Goal: Information Seeking & Learning: Learn about a topic

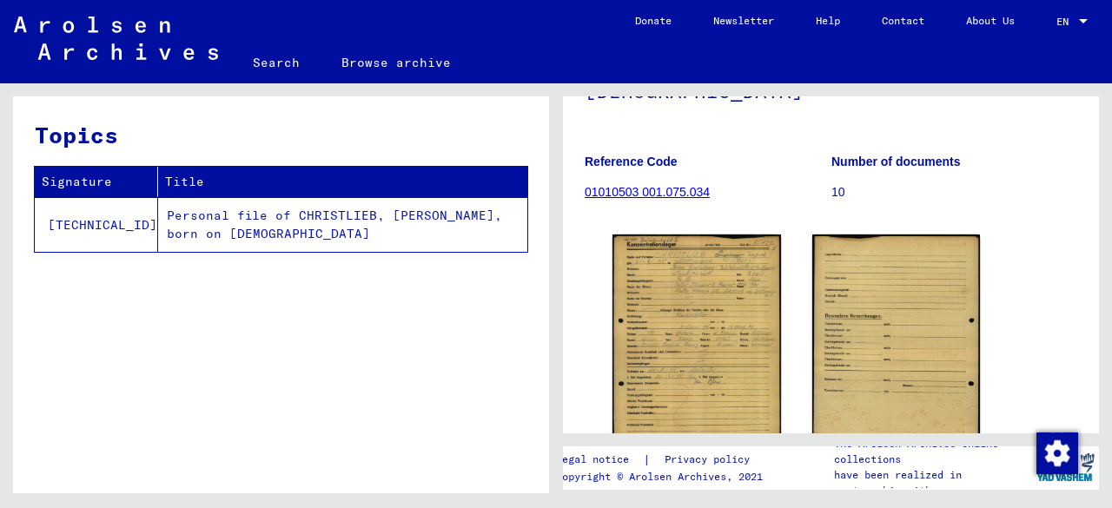
scroll to position [203, 0]
click at [644, 184] on link "01010503 001.075.034" at bounding box center [647, 191] width 125 height 14
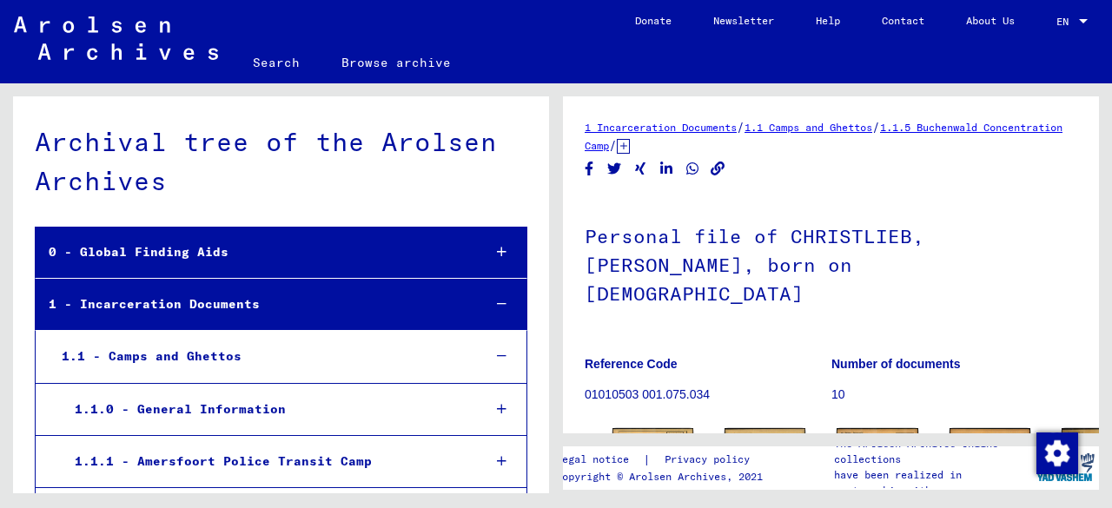
scroll to position [8731, 0]
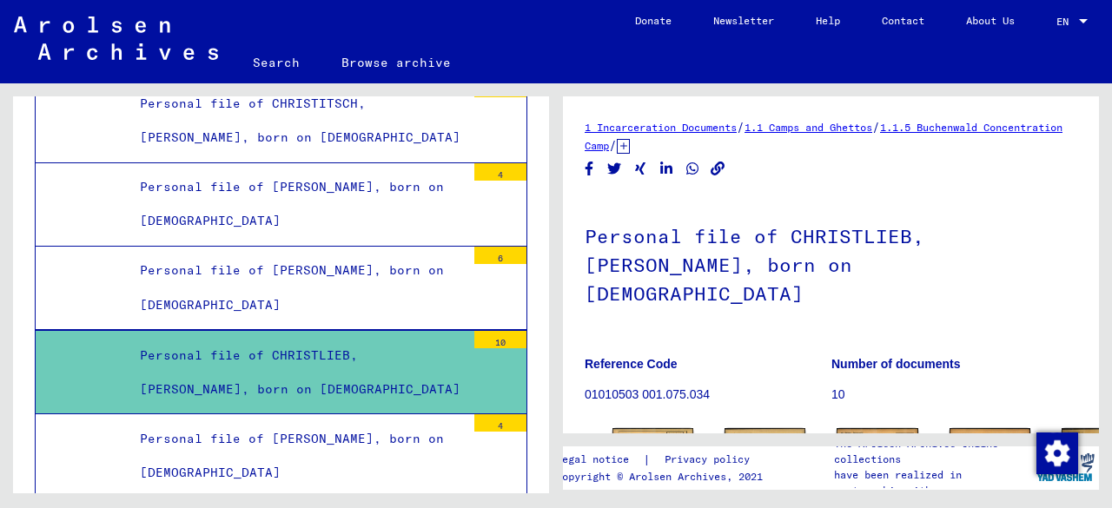
click at [288, 254] on div "Personal file of [PERSON_NAME], born on [DEMOGRAPHIC_DATA]" at bounding box center [296, 288] width 339 height 68
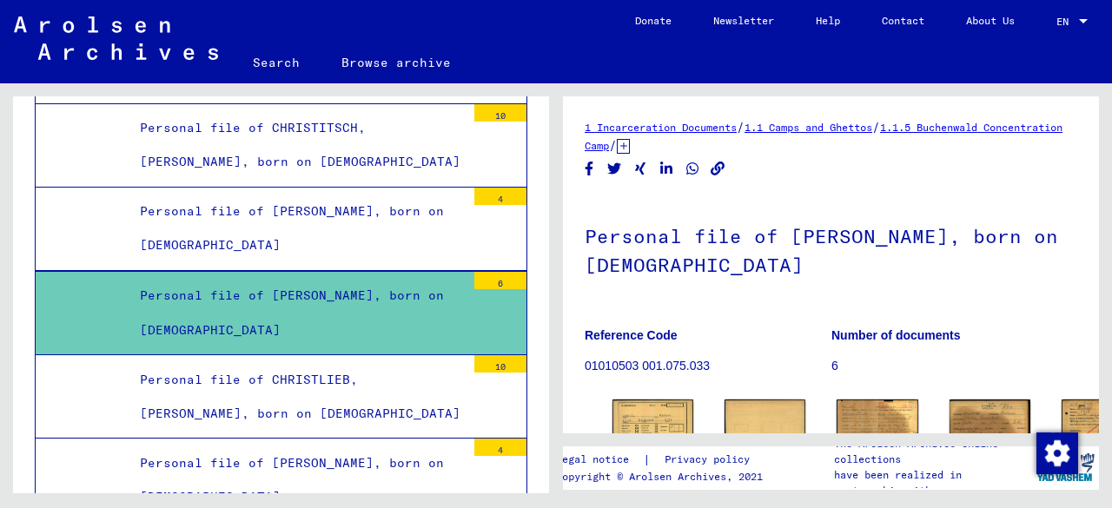
click at [318, 195] on div "Personal file of [PERSON_NAME], born on [DEMOGRAPHIC_DATA]" at bounding box center [296, 229] width 339 height 68
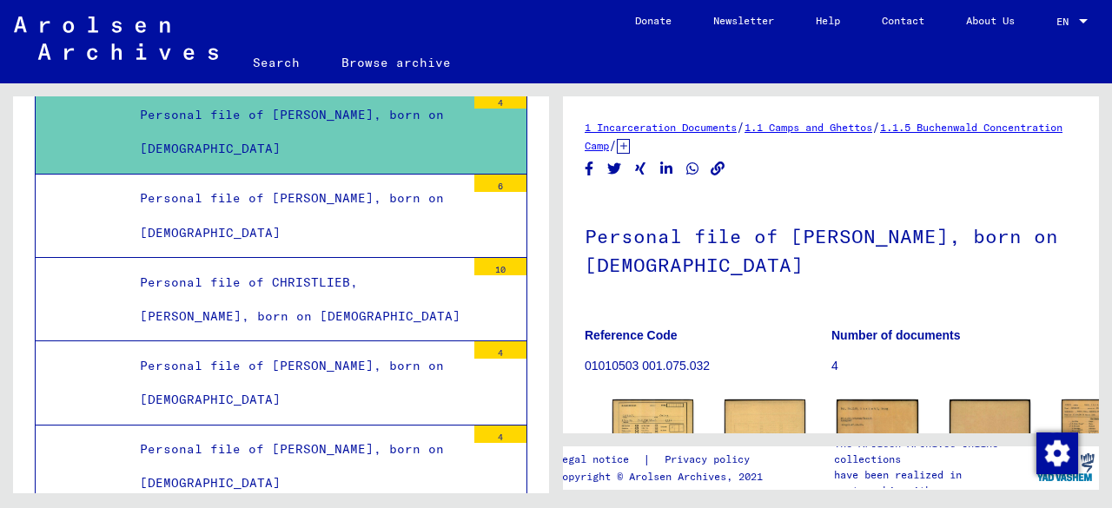
scroll to position [8804, 0]
click at [285, 266] on div "Personal file of CHRISTLIEB, [PERSON_NAME], born on [DEMOGRAPHIC_DATA]" at bounding box center [296, 300] width 339 height 68
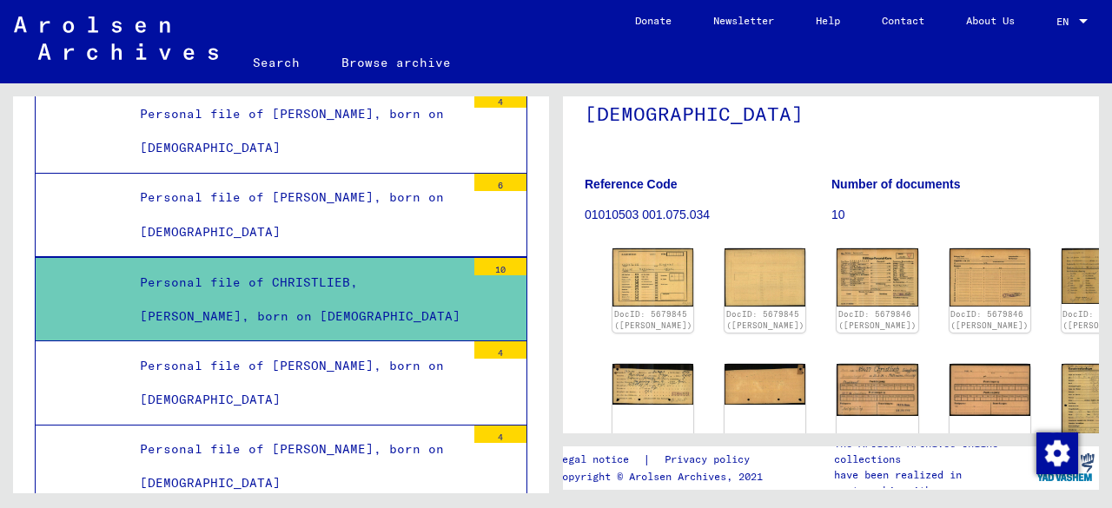
scroll to position [176, 0]
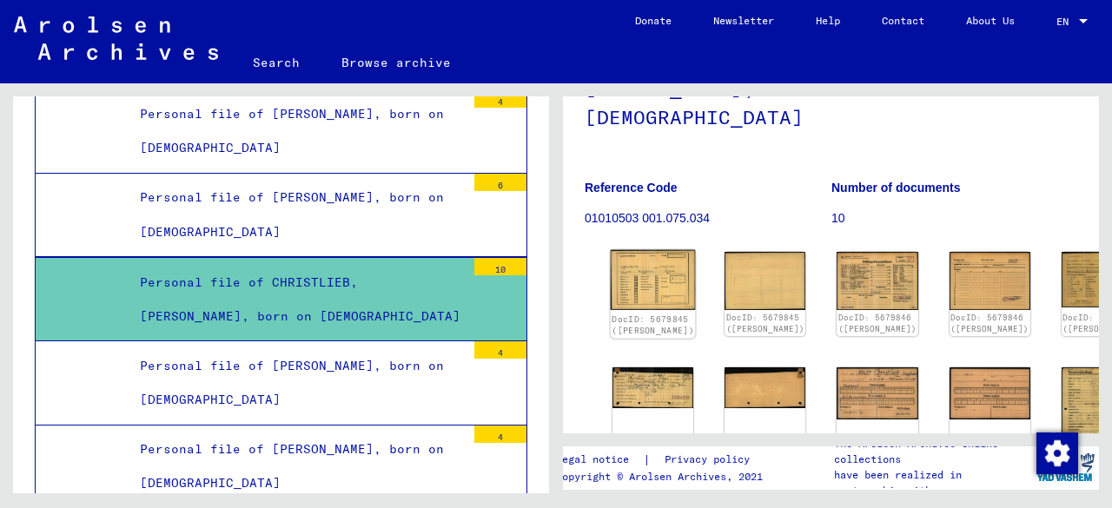
drag, startPoint x: 645, startPoint y: 249, endPoint x: 613, endPoint y: 244, distance: 31.7
click at [613, 250] on img at bounding box center [653, 280] width 85 height 61
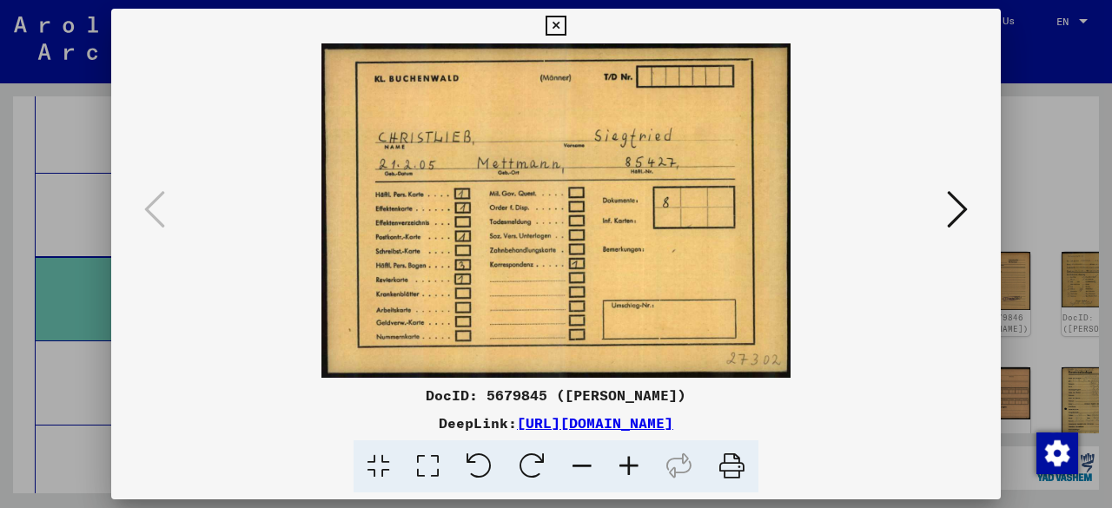
click at [559, 25] on icon at bounding box center [556, 26] width 20 height 21
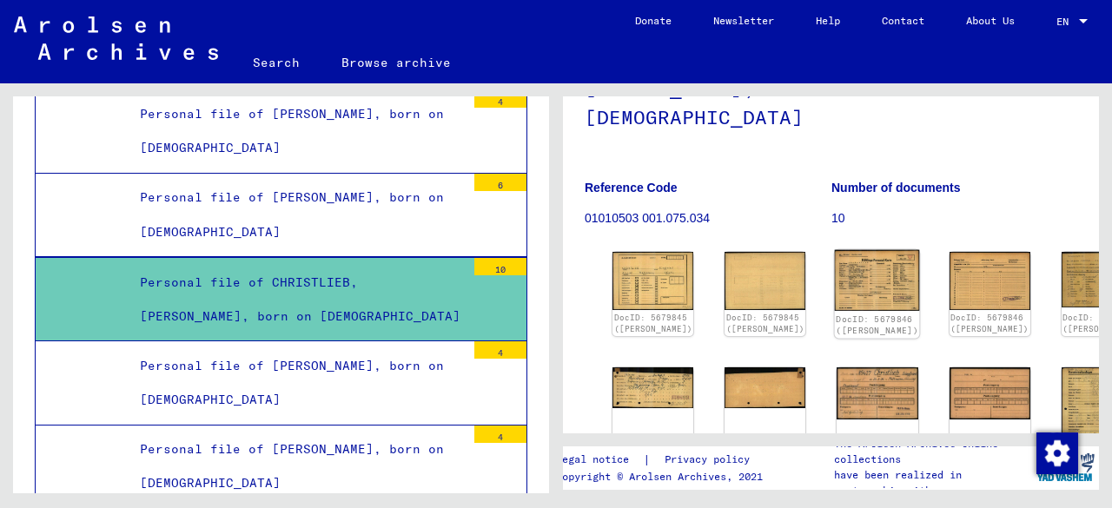
click at [835, 251] on img at bounding box center [877, 280] width 85 height 61
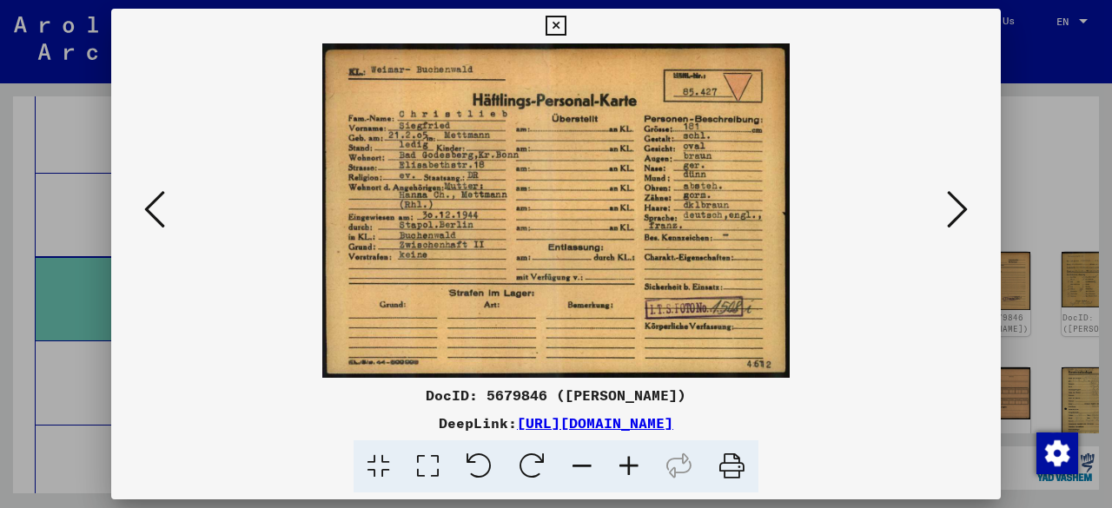
drag, startPoint x: 638, startPoint y: 456, endPoint x: 587, endPoint y: 447, distance: 51.1
click at [587, 447] on icon at bounding box center [582, 466] width 47 height 53
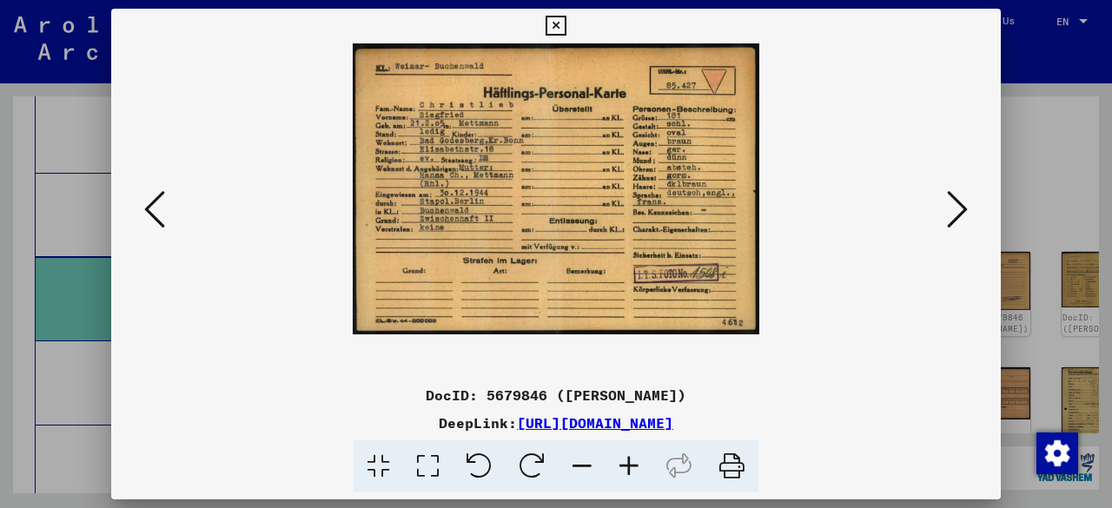
click at [638, 463] on icon at bounding box center [629, 466] width 47 height 53
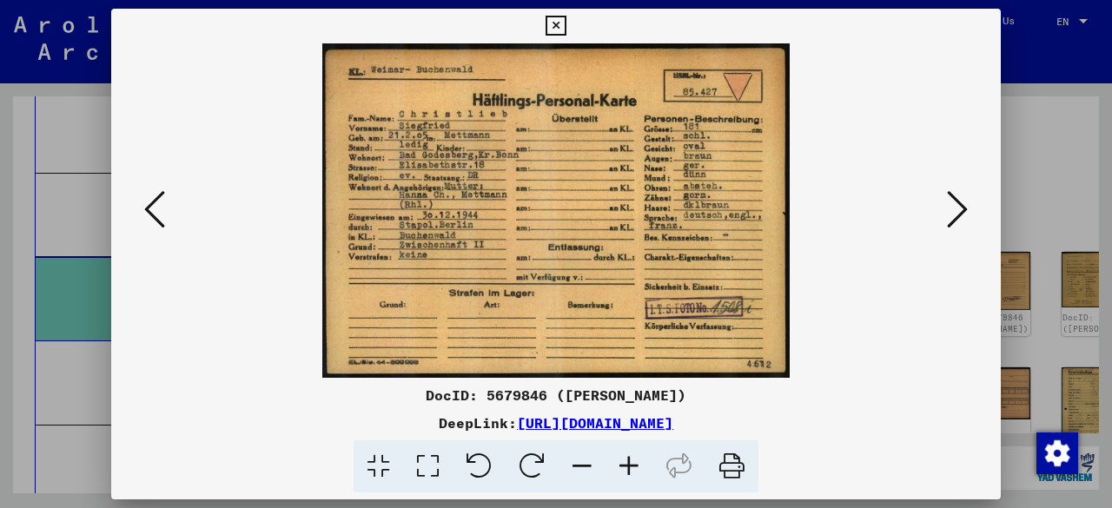
click at [634, 463] on icon at bounding box center [629, 466] width 47 height 53
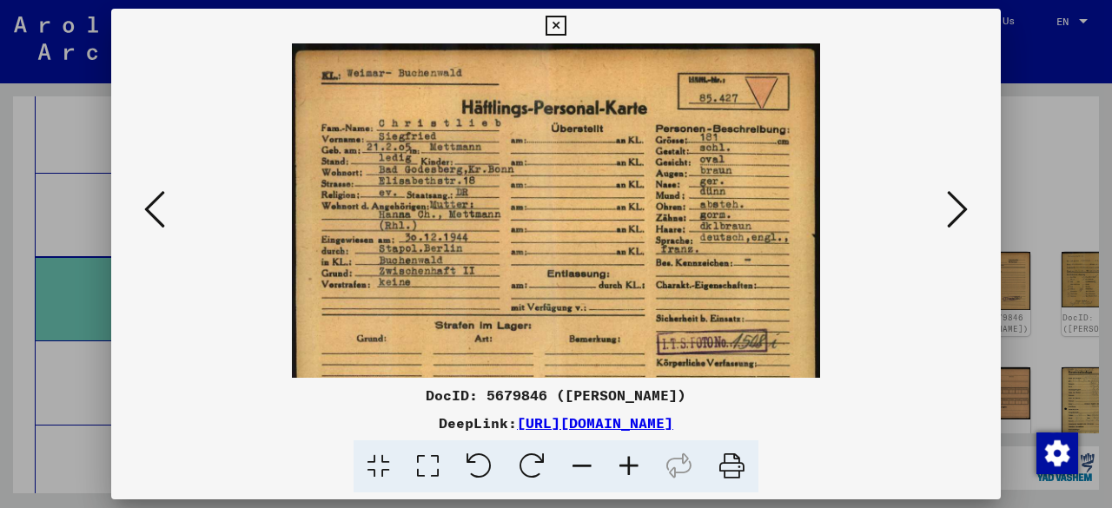
click at [634, 463] on icon at bounding box center [629, 466] width 47 height 53
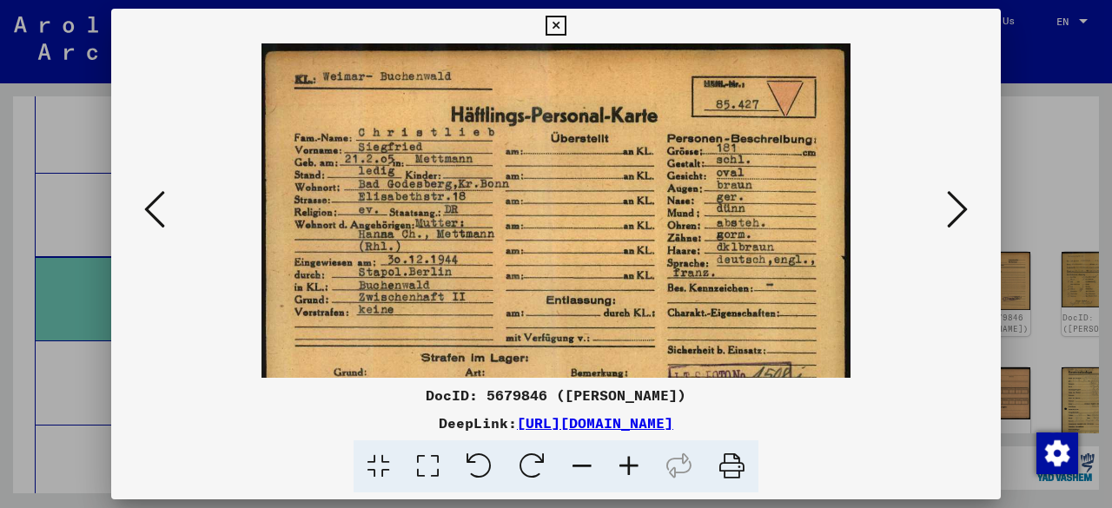
click at [955, 215] on icon at bounding box center [957, 210] width 21 height 42
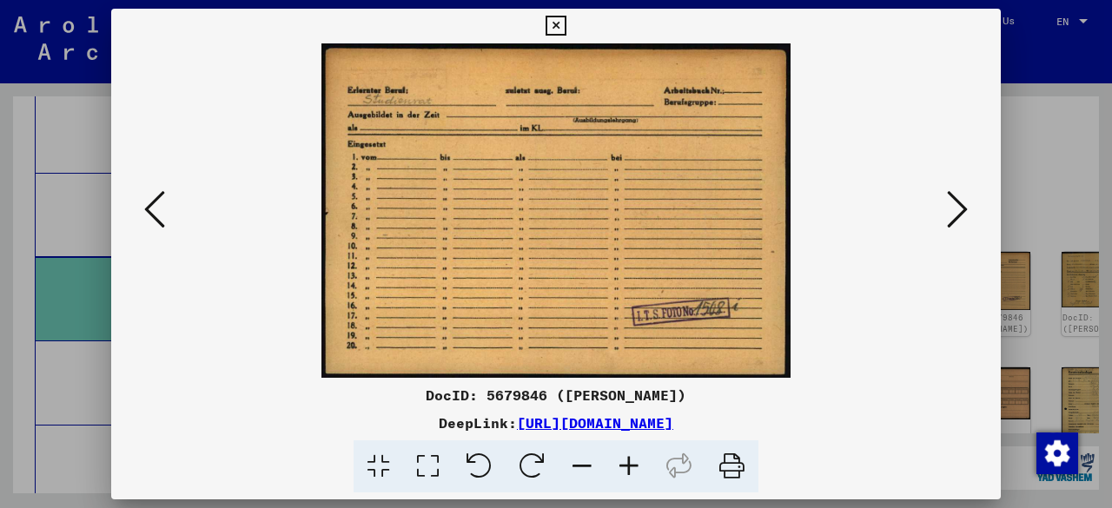
click at [955, 215] on icon at bounding box center [957, 210] width 21 height 42
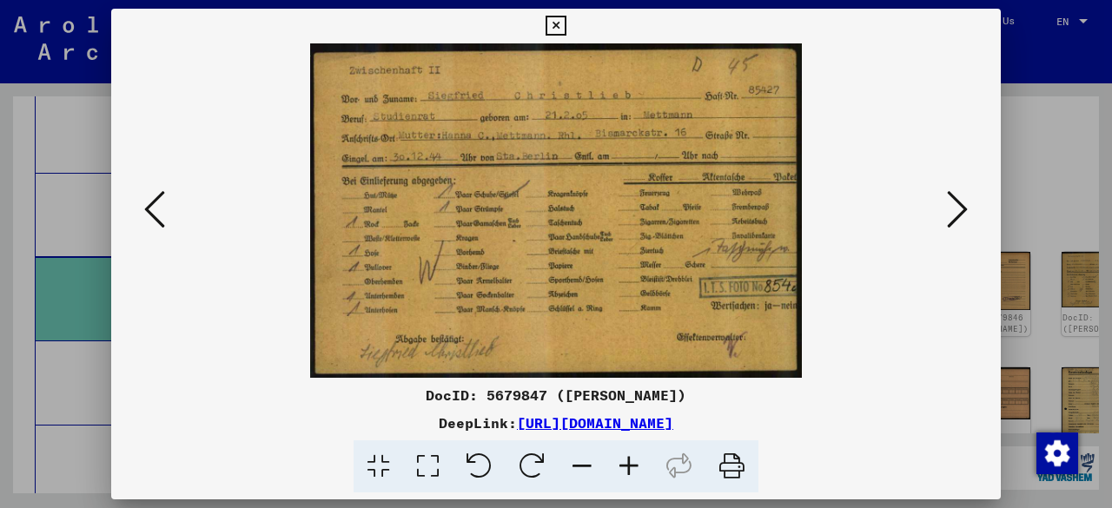
click at [957, 214] on icon at bounding box center [957, 210] width 21 height 42
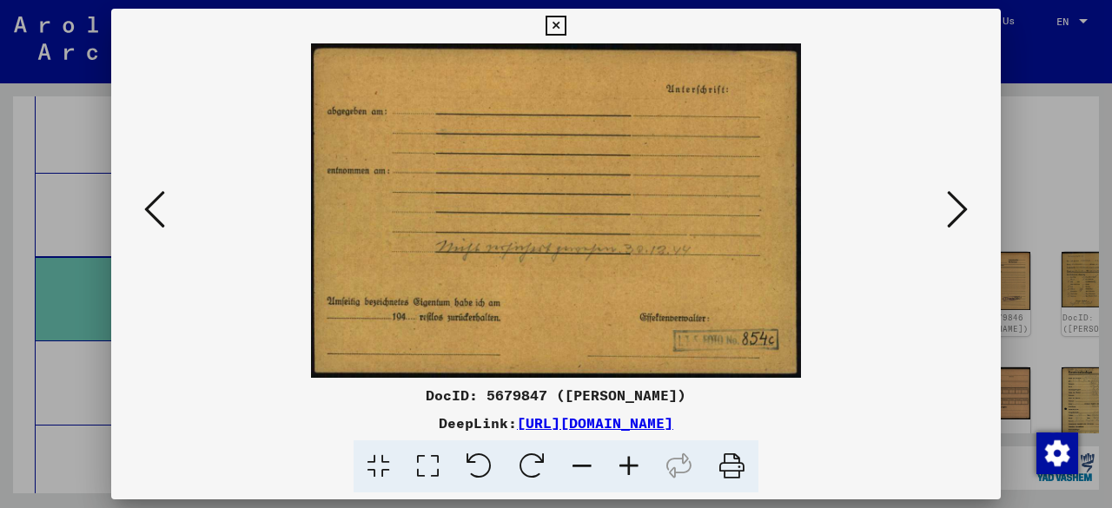
click at [957, 215] on icon at bounding box center [957, 210] width 21 height 42
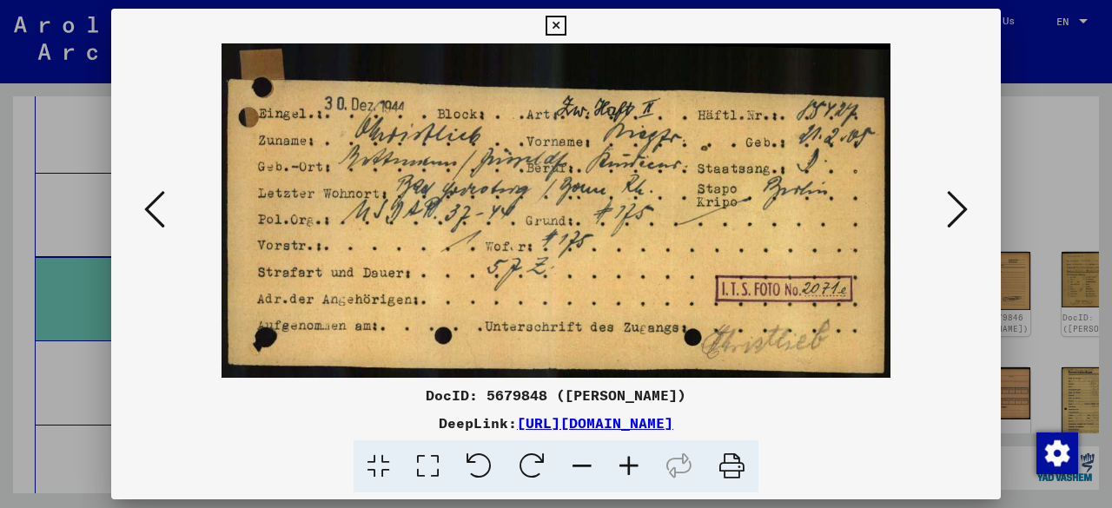
click at [957, 216] on icon at bounding box center [957, 210] width 21 height 42
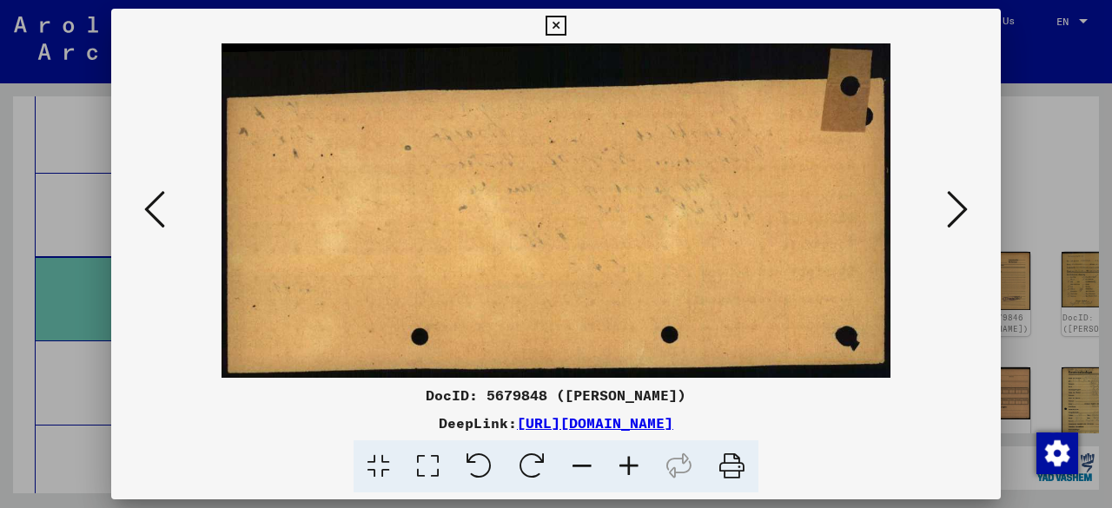
click at [964, 212] on icon at bounding box center [957, 210] width 21 height 42
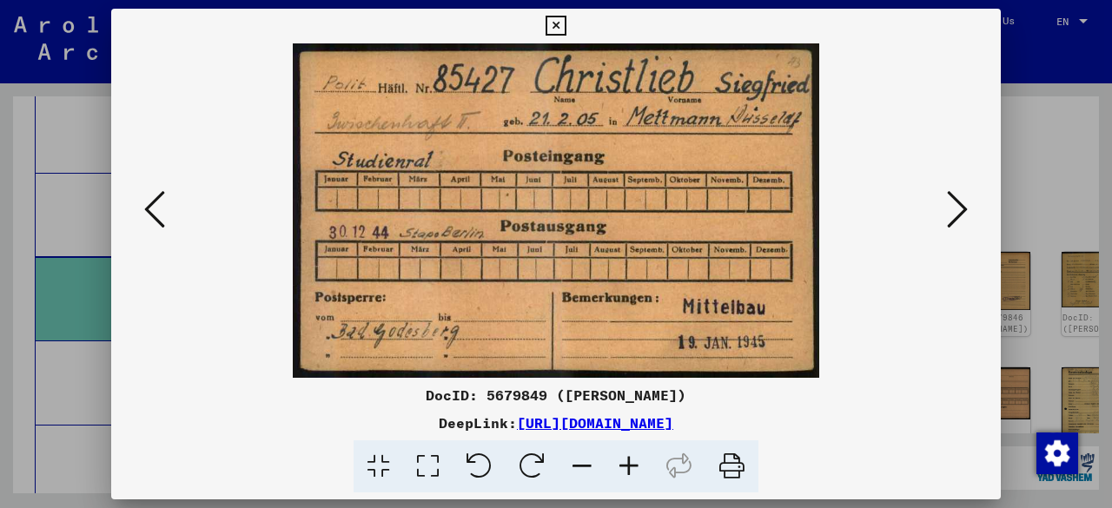
click at [961, 216] on icon at bounding box center [957, 210] width 21 height 42
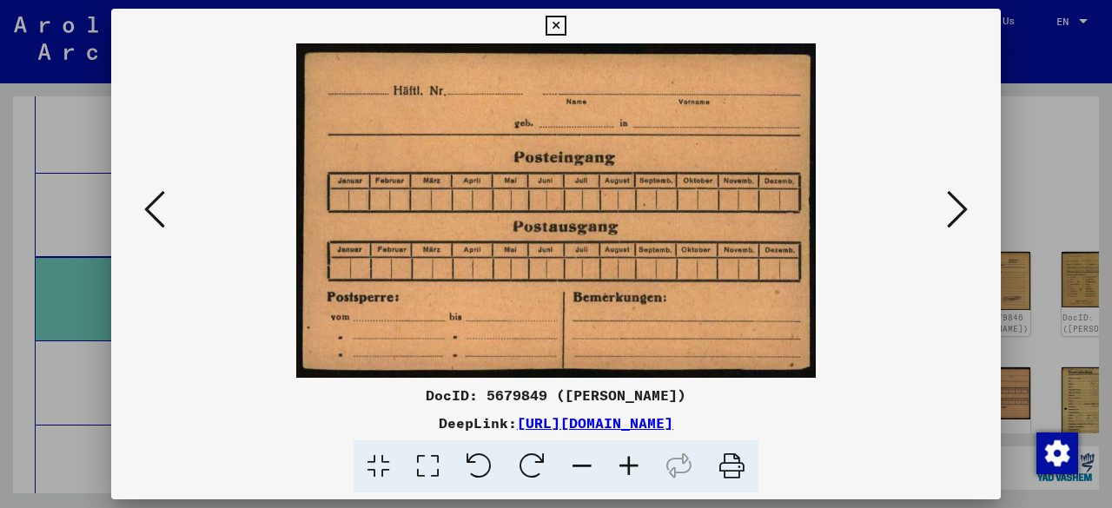
click at [961, 216] on icon at bounding box center [957, 210] width 21 height 42
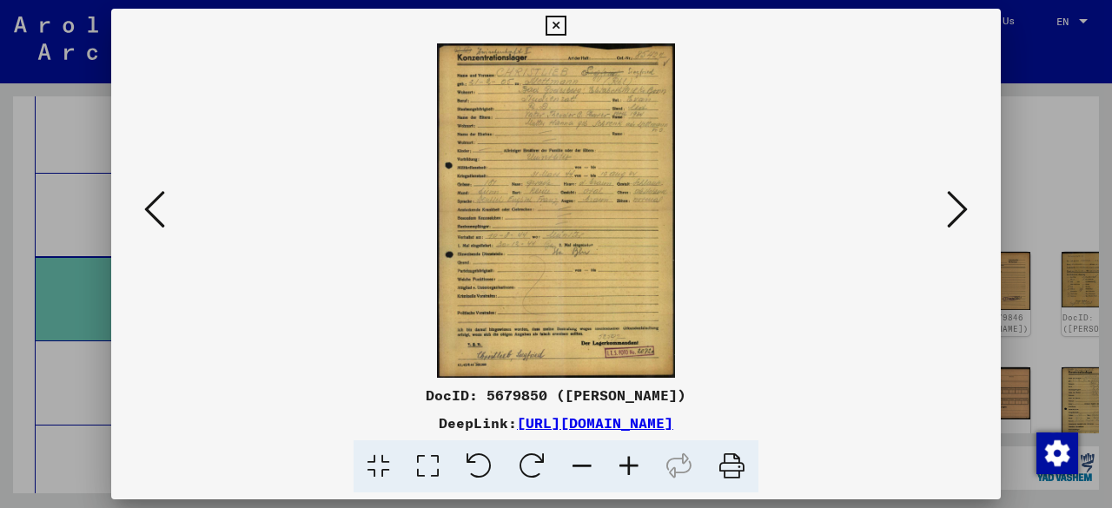
click at [633, 474] on icon at bounding box center [629, 466] width 47 height 53
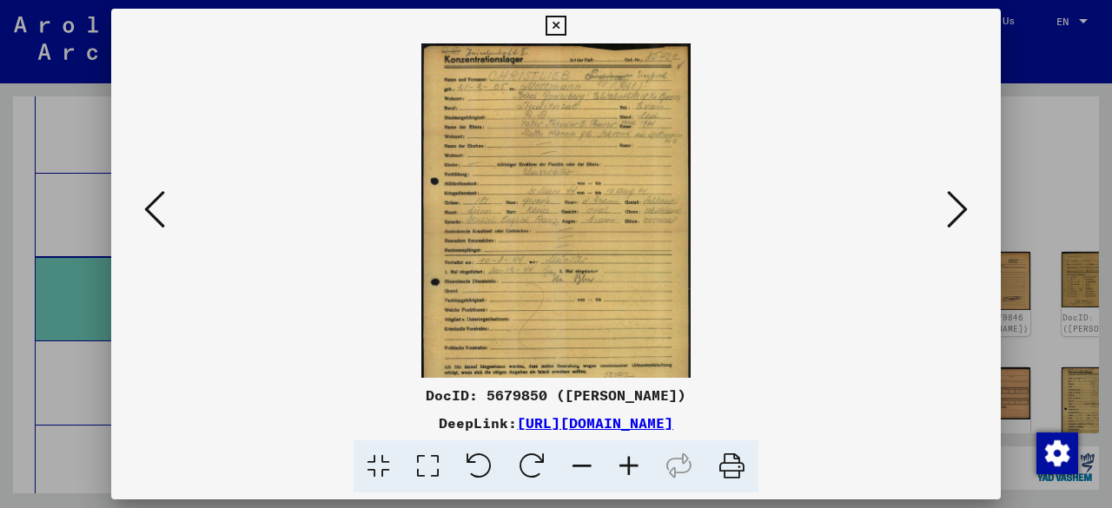
click at [630, 467] on icon at bounding box center [629, 466] width 47 height 53
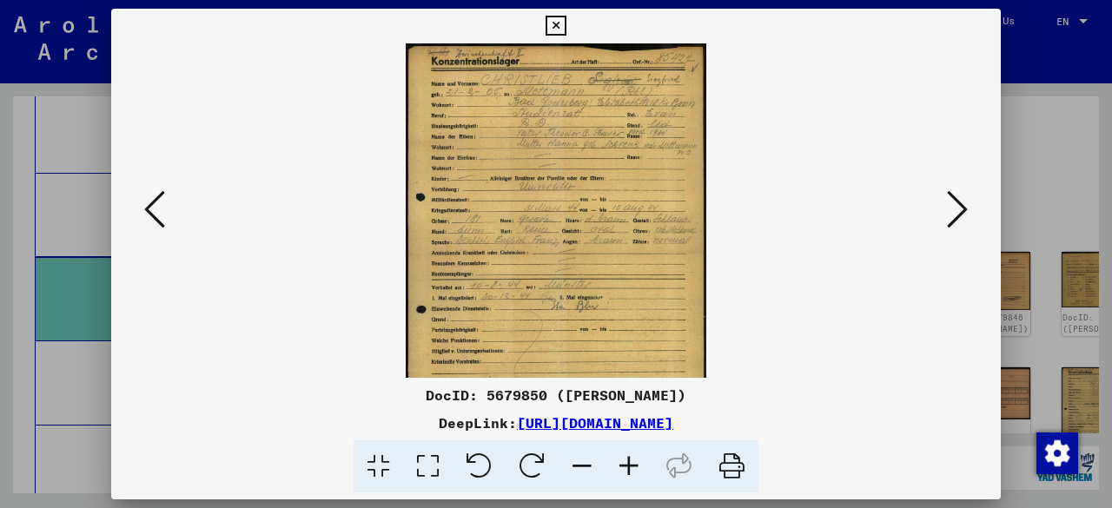
click at [630, 467] on icon at bounding box center [629, 466] width 47 height 53
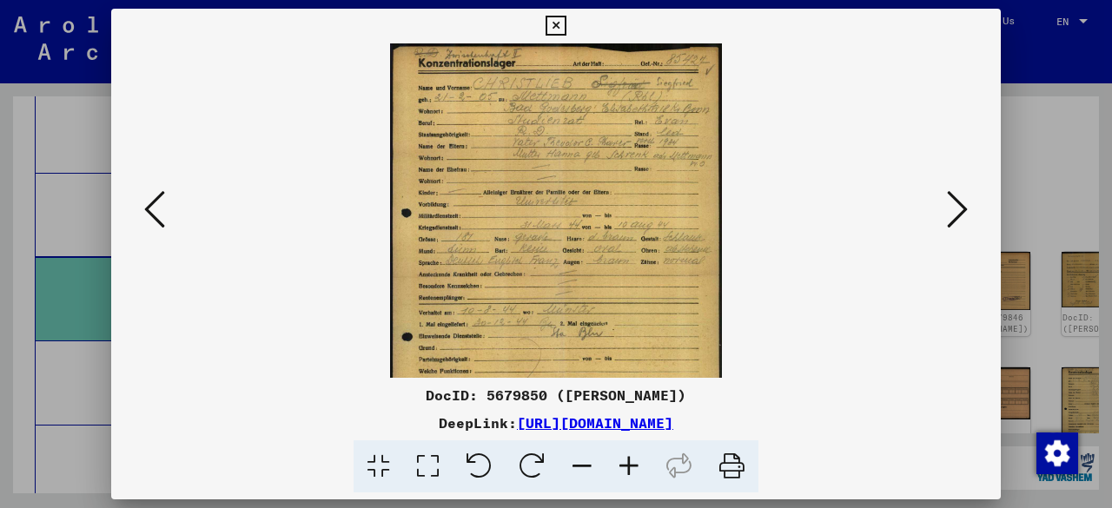
click at [630, 467] on icon at bounding box center [629, 466] width 47 height 53
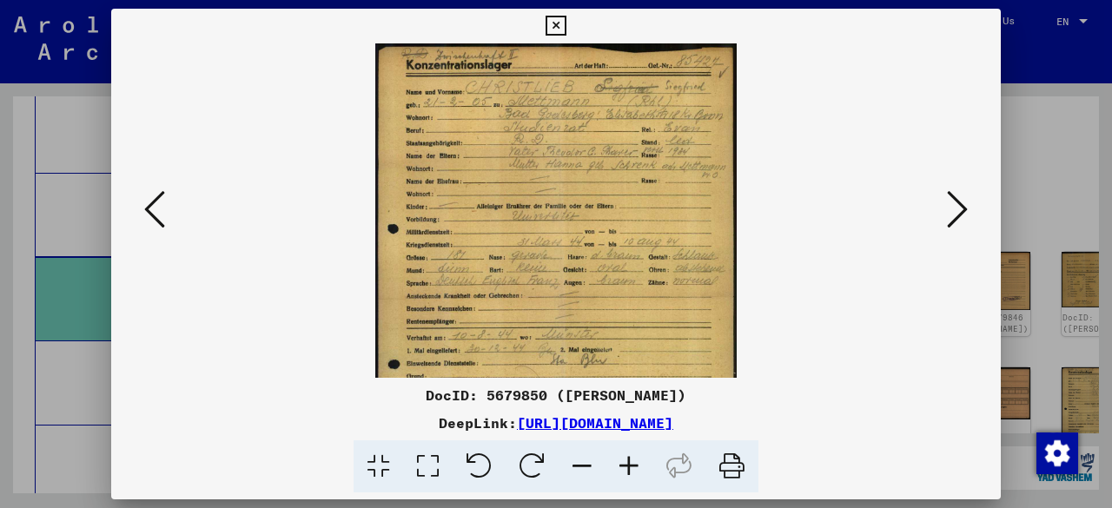
click at [630, 467] on icon at bounding box center [629, 466] width 47 height 53
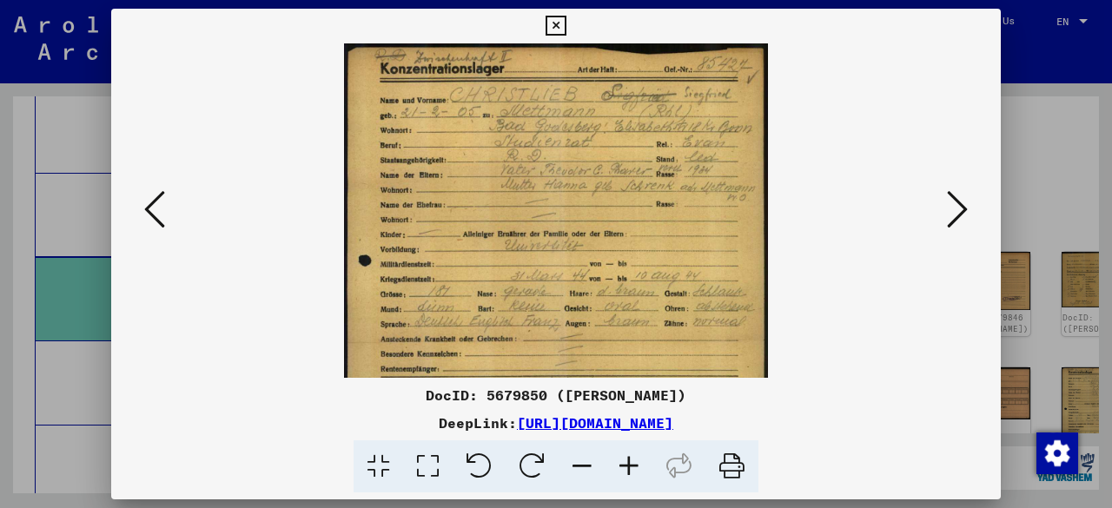
click at [630, 467] on icon at bounding box center [629, 466] width 47 height 53
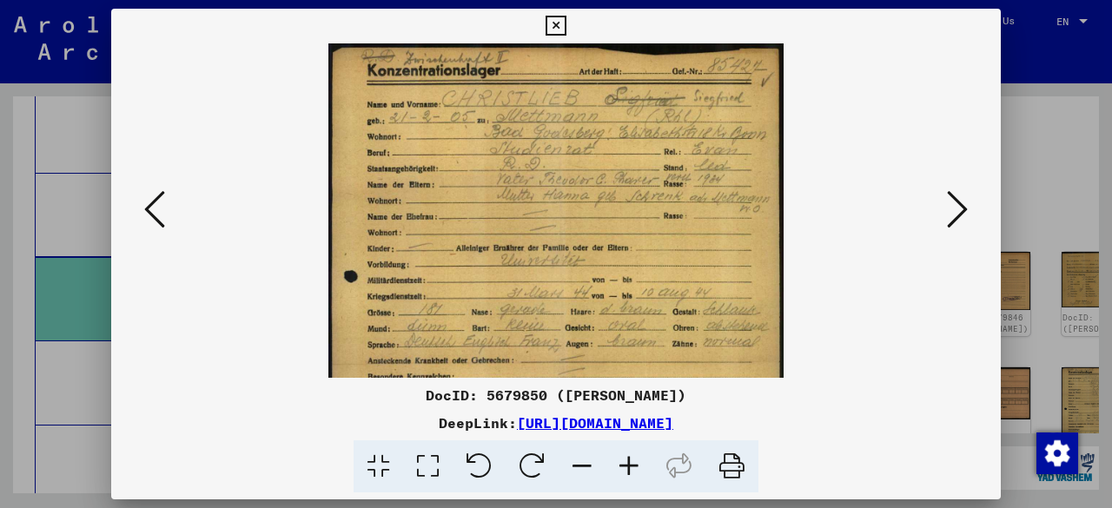
click at [630, 467] on icon at bounding box center [629, 466] width 47 height 53
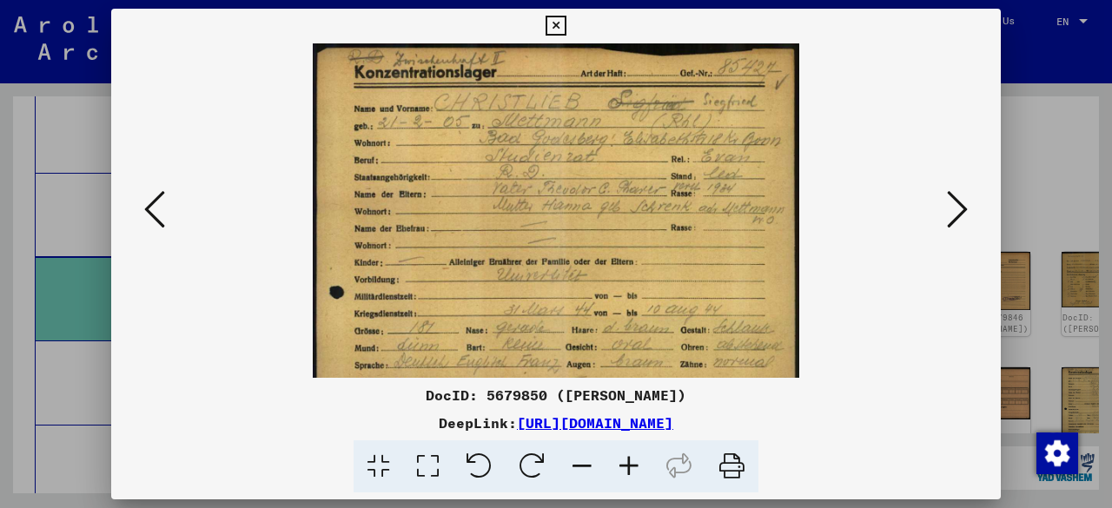
click at [630, 467] on icon at bounding box center [629, 466] width 47 height 53
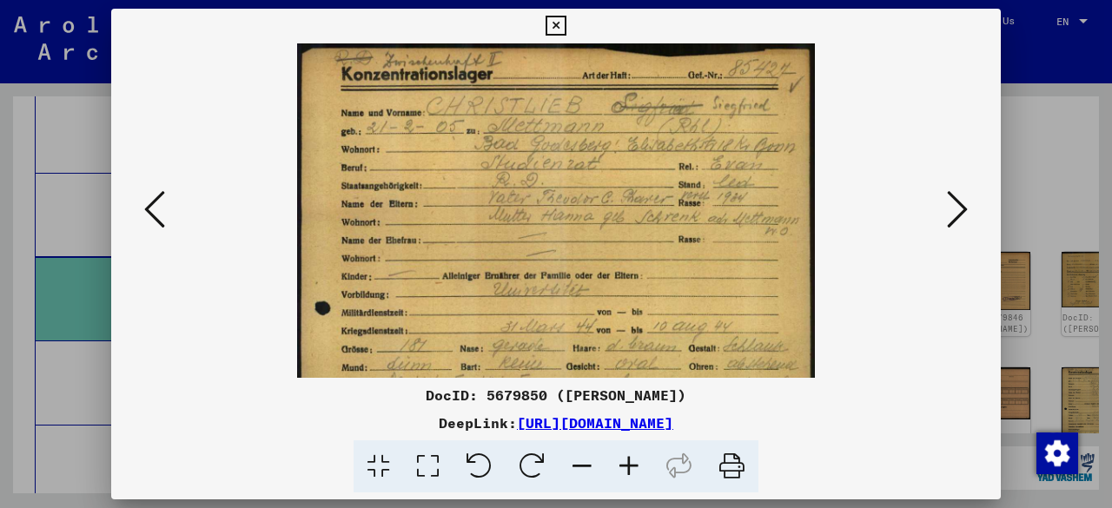
click at [630, 467] on icon at bounding box center [629, 466] width 47 height 53
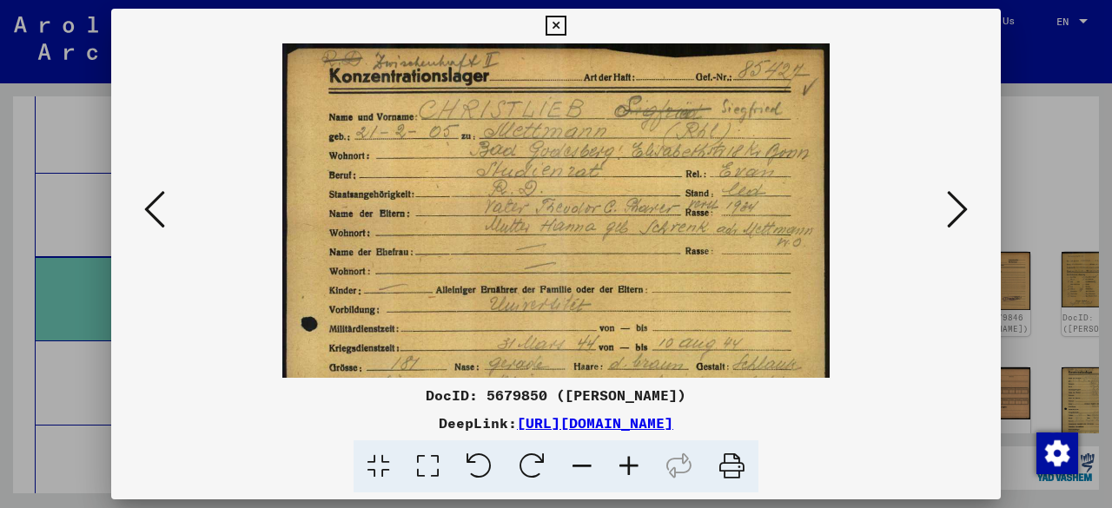
click at [630, 467] on icon at bounding box center [629, 466] width 47 height 53
